Goal: Navigation & Orientation: Find specific page/section

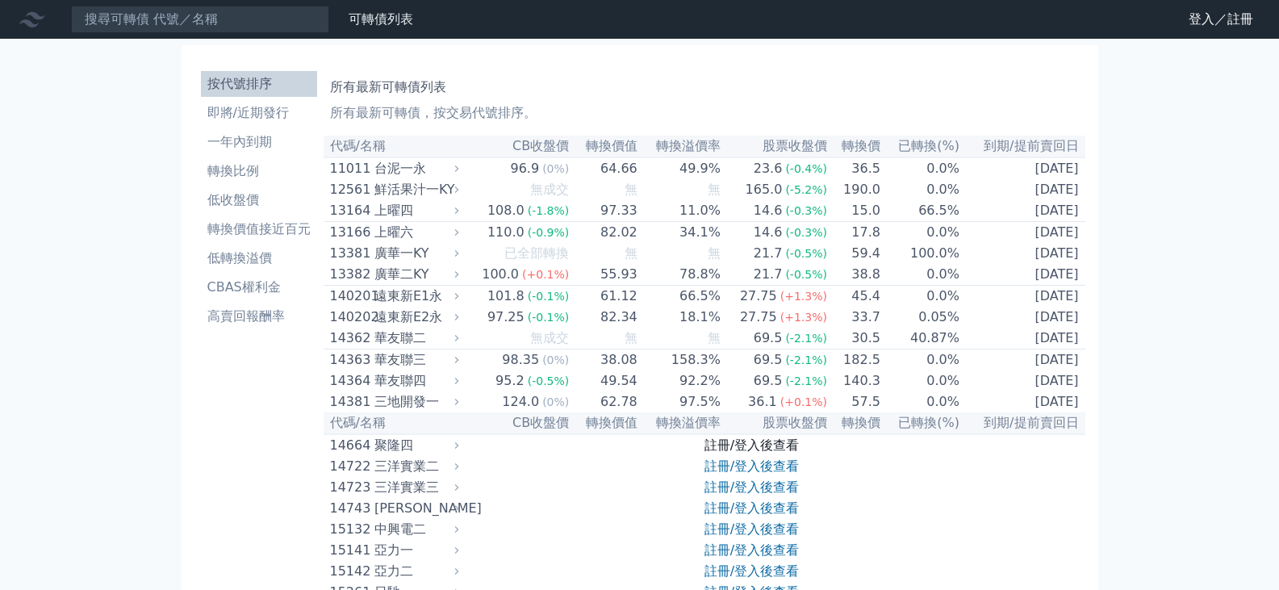
click at [755, 453] on link "註冊/登入後查看" at bounding box center [751, 444] width 94 height 15
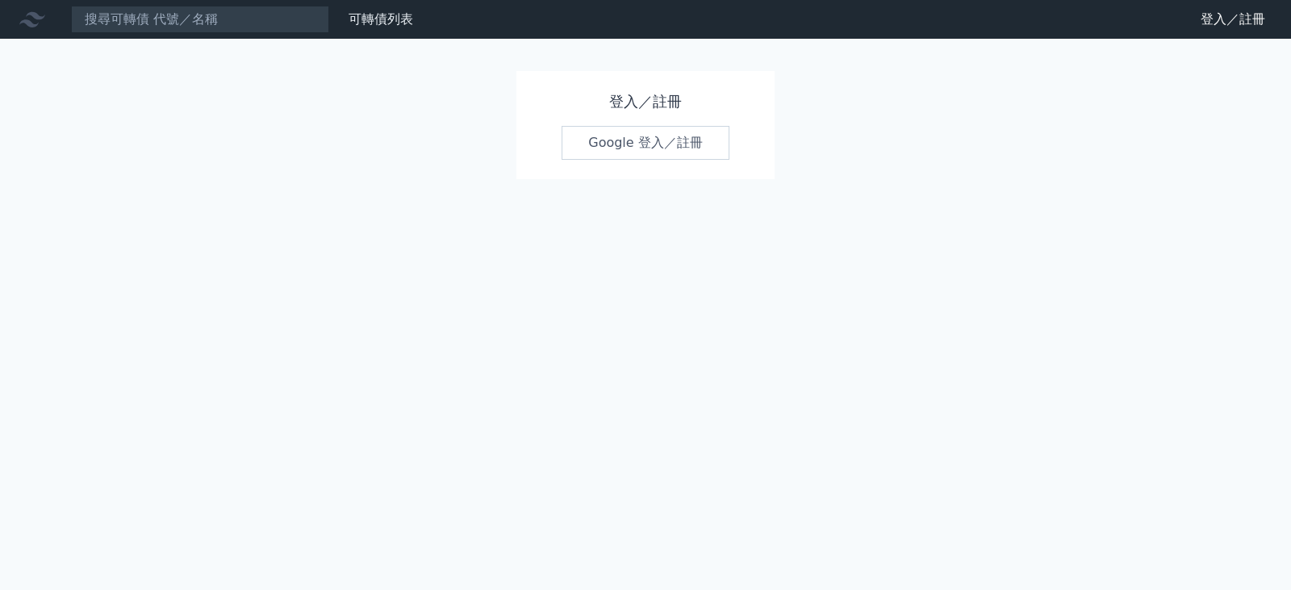
click at [645, 136] on link "Google 登入／註冊" at bounding box center [646, 143] width 168 height 34
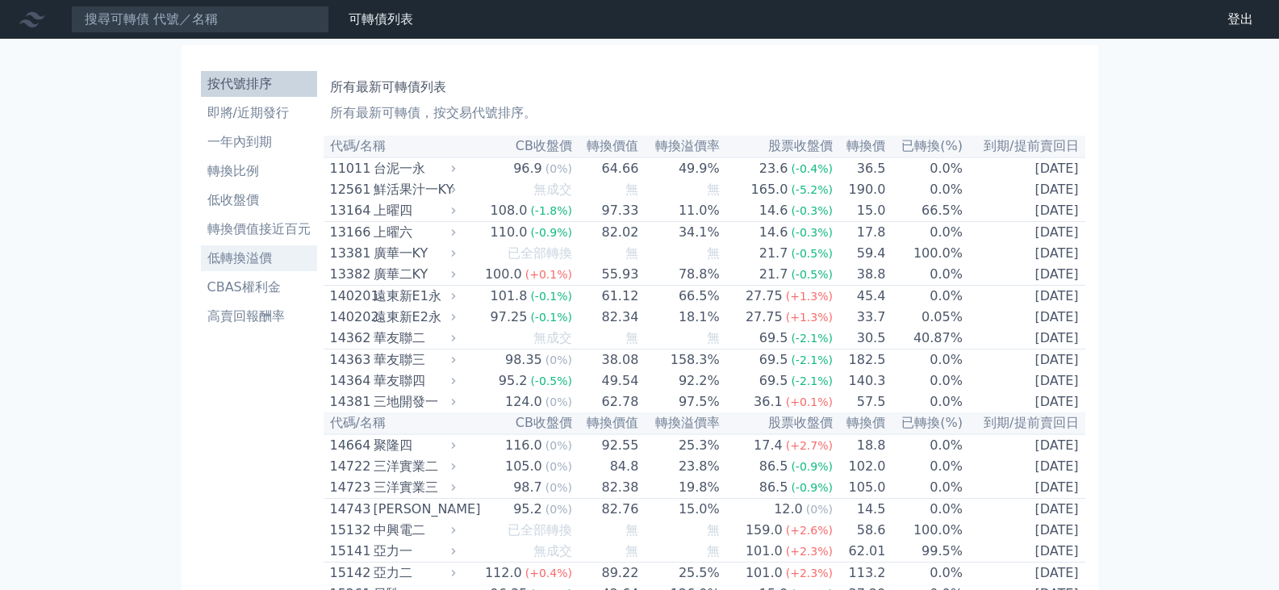
click at [265, 266] on li "低轉換溢價" at bounding box center [259, 257] width 116 height 19
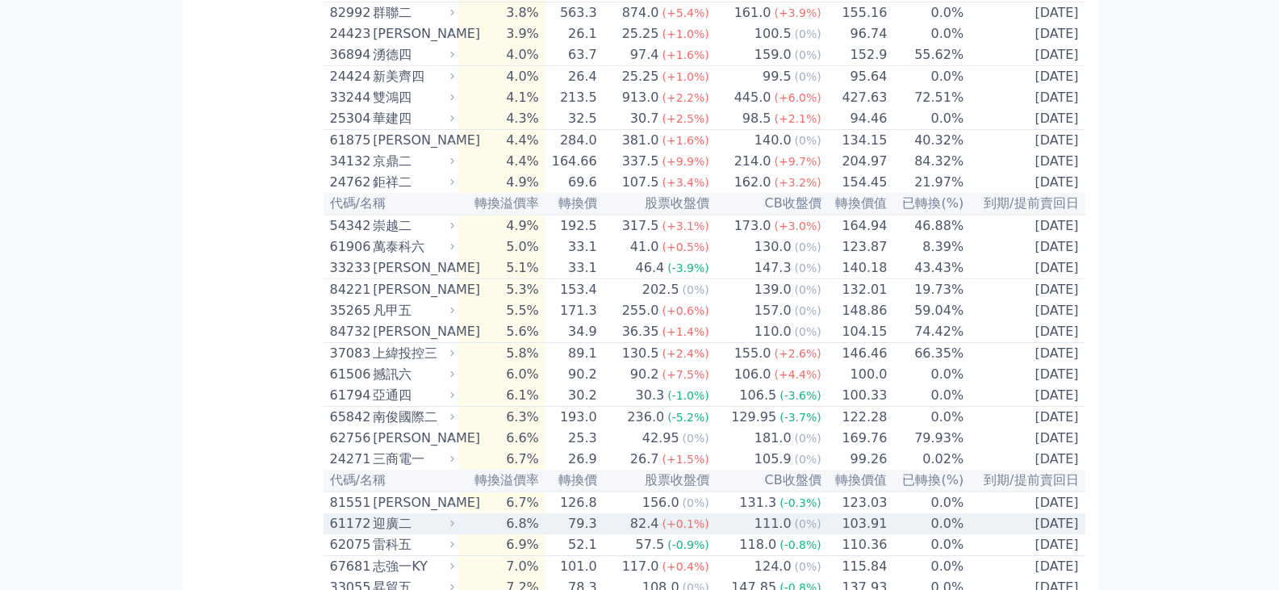
scroll to position [1049, 0]
